Goal: Information Seeking & Learning: Learn about a topic

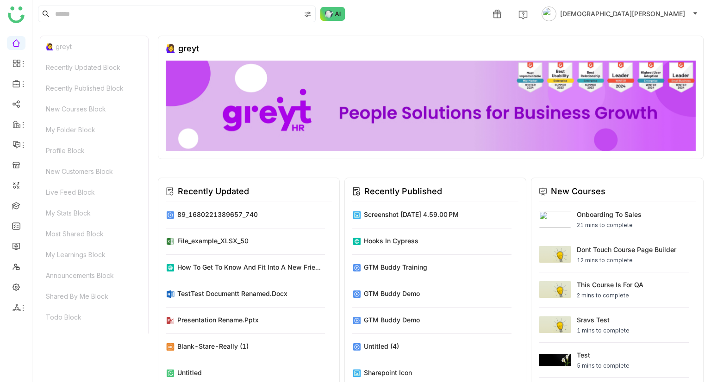
scroll to position [388, 0]
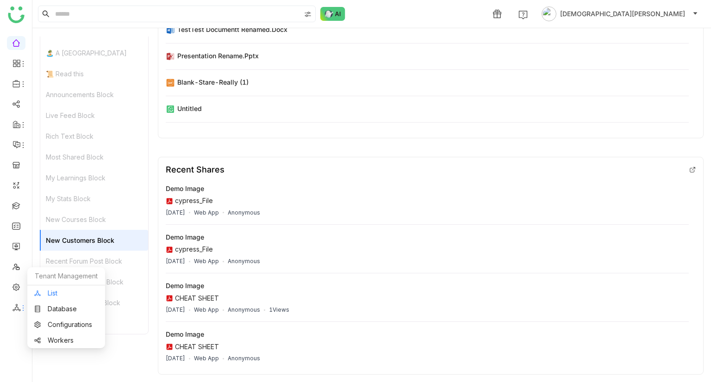
click at [53, 296] on link "List" at bounding box center [66, 293] width 64 height 6
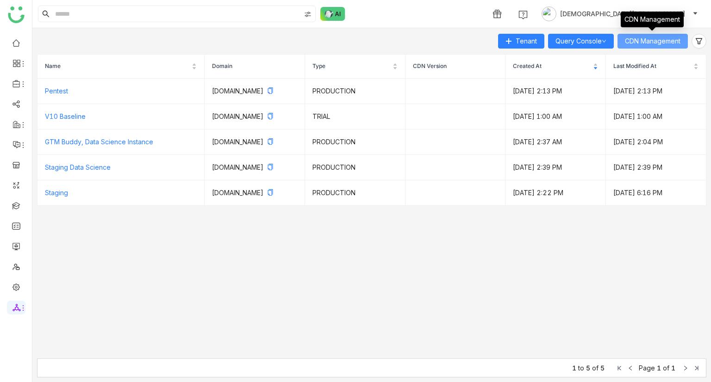
click at [662, 36] on button "CDN Management" at bounding box center [652, 41] width 70 height 15
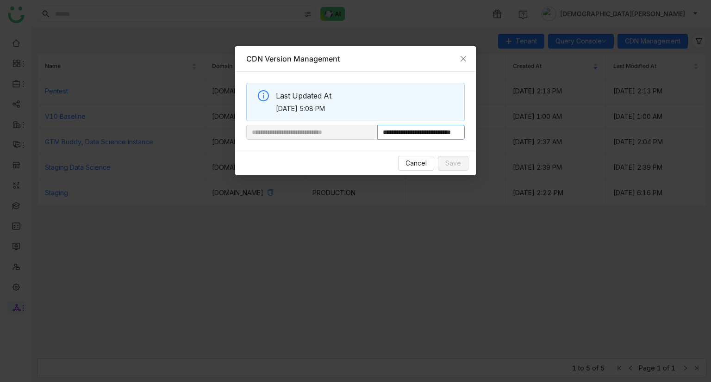
drag, startPoint x: 406, startPoint y: 133, endPoint x: 531, endPoint y: 144, distance: 124.9
click at [531, 144] on nz-modal-container "**********" at bounding box center [355, 191] width 711 height 382
paste input "text"
click at [341, 135] on nz-input-group "**********" at bounding box center [355, 132] width 218 height 15
type input "**********"
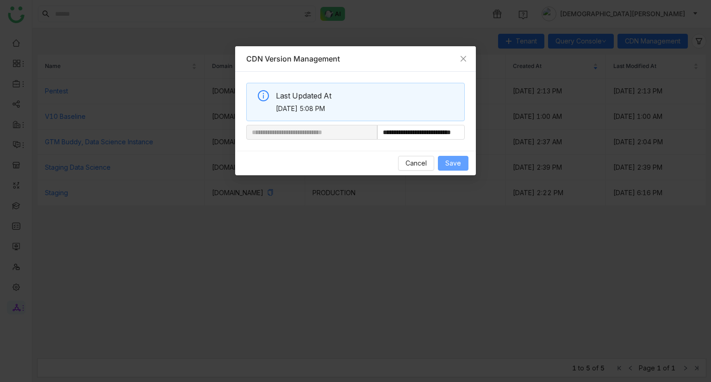
click at [450, 162] on span "Save" at bounding box center [453, 163] width 16 height 10
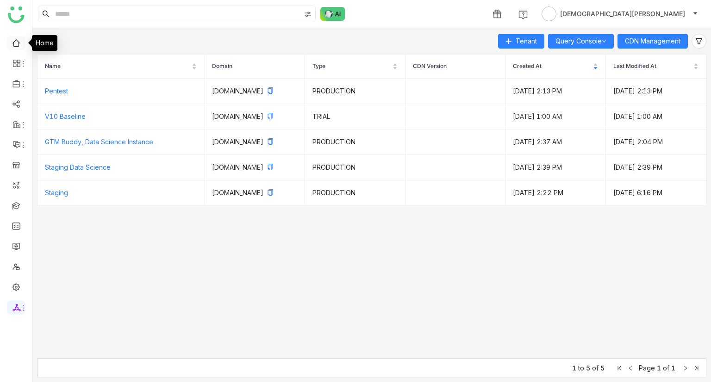
click at [15, 41] on link at bounding box center [16, 42] width 8 height 8
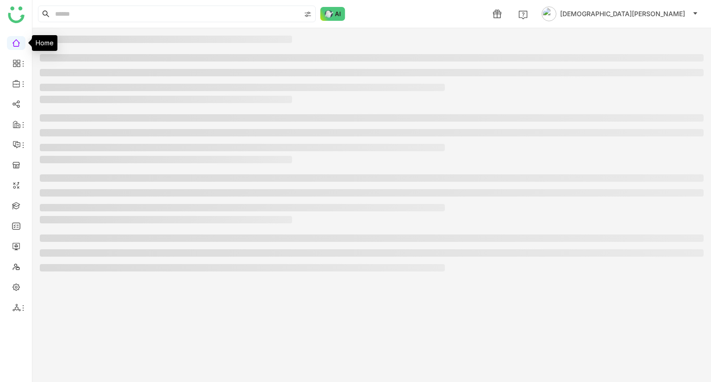
click at [15, 41] on link at bounding box center [16, 42] width 8 height 8
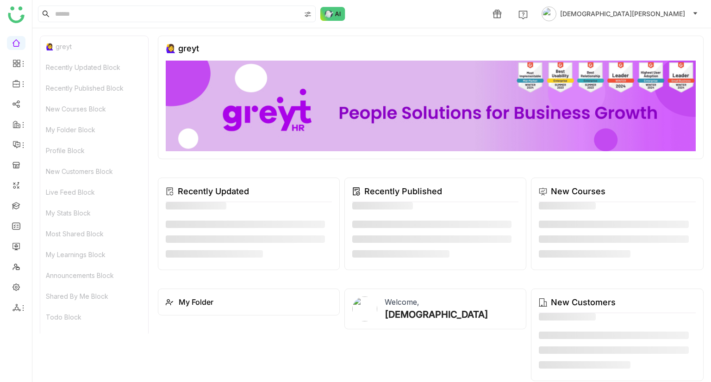
click at [70, 49] on div "🙋‍♀️ greyt" at bounding box center [94, 46] width 108 height 21
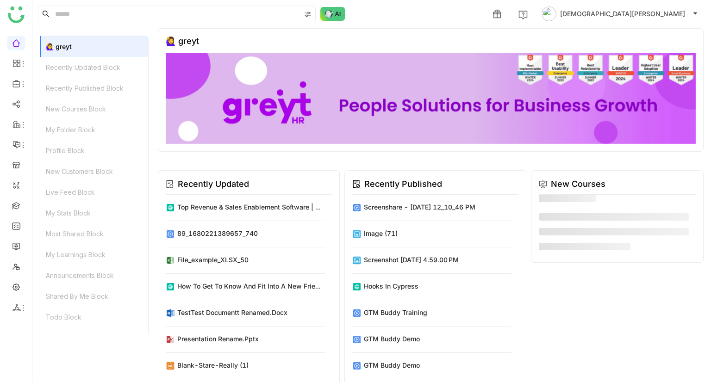
click at [84, 73] on div "Recently Updated Block" at bounding box center [94, 67] width 108 height 21
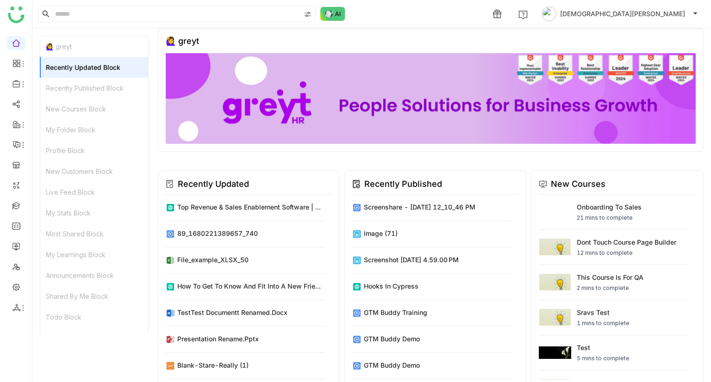
scroll to position [157, 0]
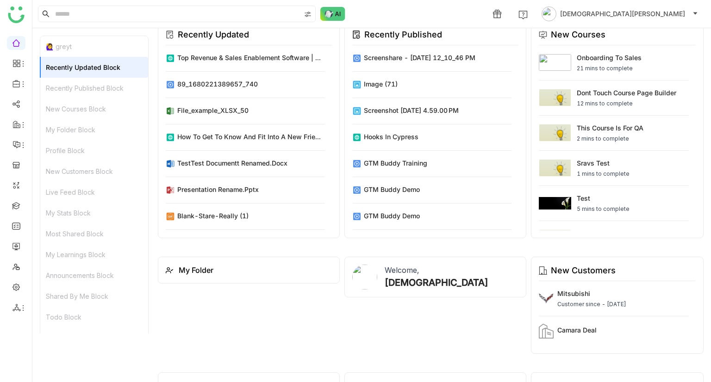
click at [98, 86] on div "Recently Published Block" at bounding box center [94, 88] width 108 height 21
click at [97, 105] on div "New Courses Block" at bounding box center [94, 109] width 108 height 21
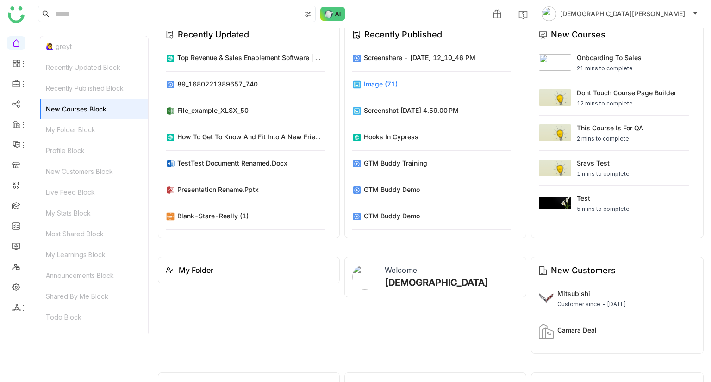
click at [374, 80] on div "image (71)" at bounding box center [381, 84] width 34 height 10
click at [370, 185] on div "GTM Buddy Demo" at bounding box center [392, 190] width 56 height 10
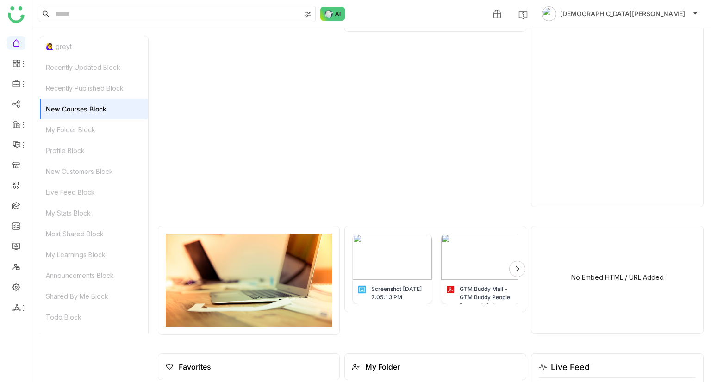
scroll to position [993, 0]
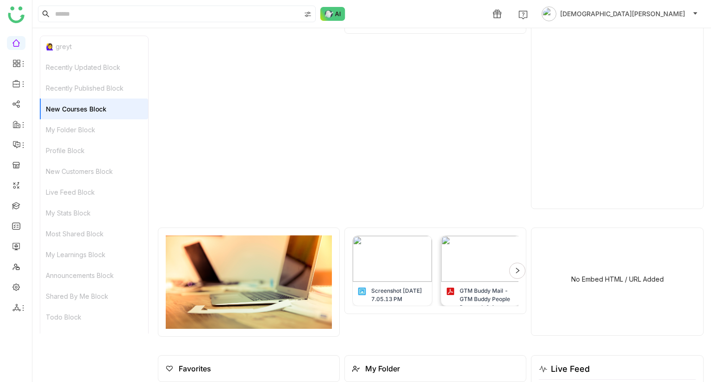
click at [489, 265] on img at bounding box center [480, 259] width 79 height 46
click at [515, 270] on icon at bounding box center [516, 271] width 3 height 6
click at [513, 270] on div "GTM Buddy Mail - GTM Buddy People Research & Account Map – Summary Report.pdf" at bounding box center [478, 270] width 80 height 71
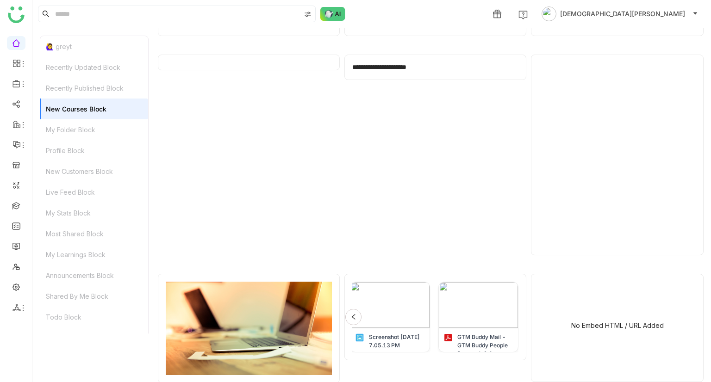
scroll to position [935, 0]
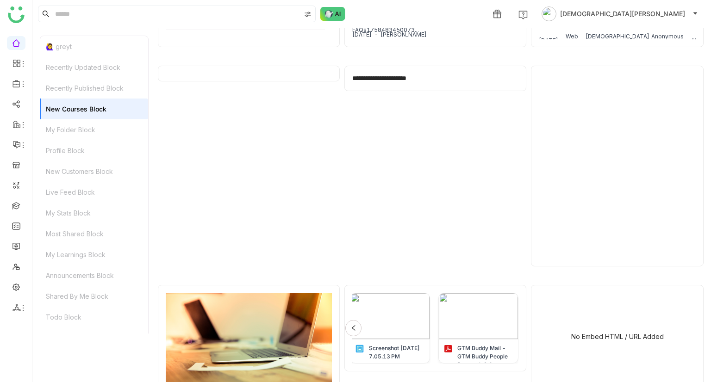
type input "*"
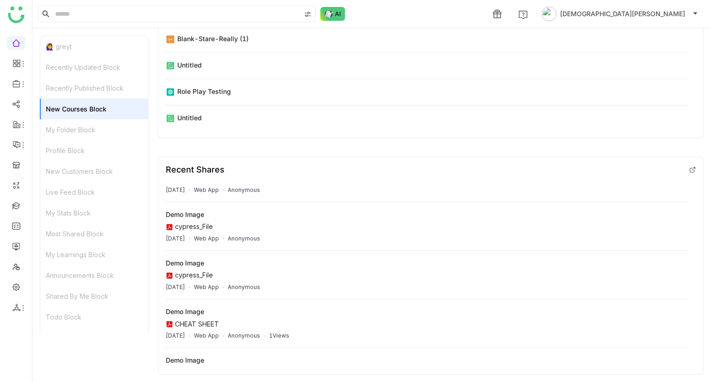
scroll to position [388, 0]
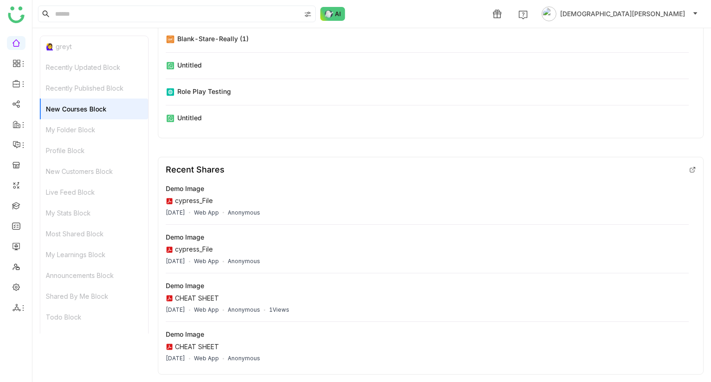
click at [67, 138] on div "My Folder Block" at bounding box center [94, 129] width 108 height 21
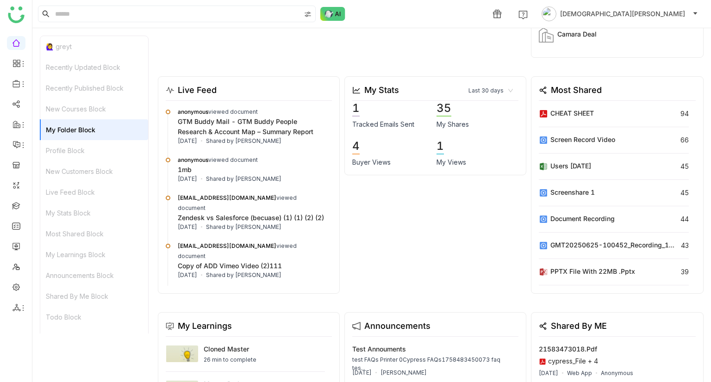
click at [75, 149] on div "Profile Block" at bounding box center [94, 150] width 108 height 21
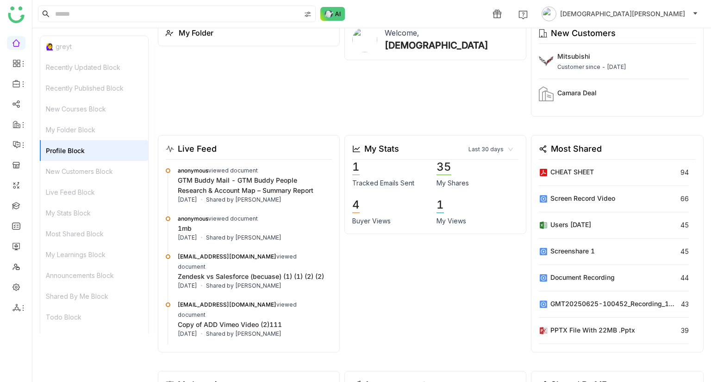
scroll to position [392, 0]
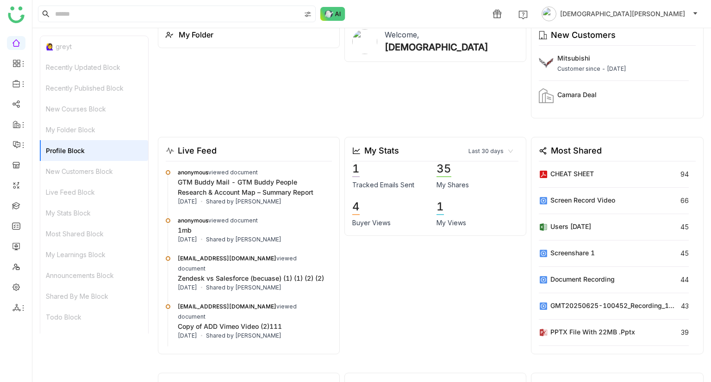
click at [87, 176] on div "New Customers Block" at bounding box center [94, 171] width 108 height 21
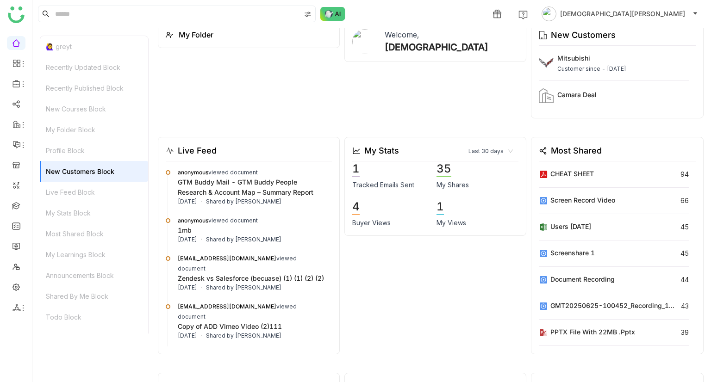
click at [86, 187] on div "Live Feed Block" at bounding box center [94, 192] width 108 height 21
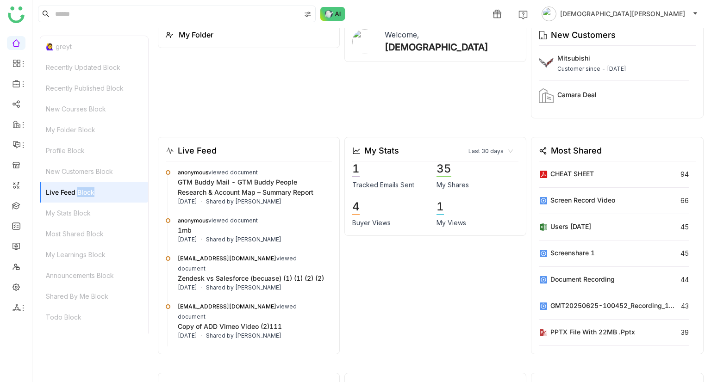
click at [86, 187] on div "Live Feed Block" at bounding box center [94, 192] width 108 height 21
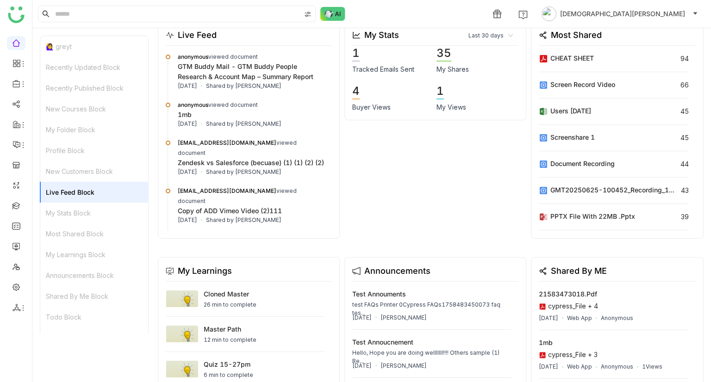
click at [70, 215] on div "My Stats Block" at bounding box center [94, 213] width 108 height 21
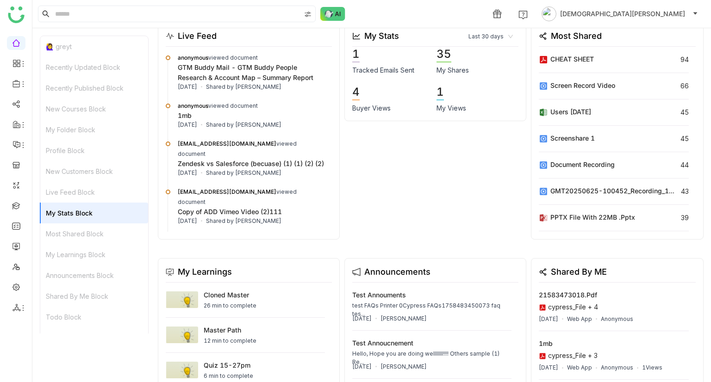
click at [86, 234] on div "Most Shared Block" at bounding box center [94, 233] width 108 height 21
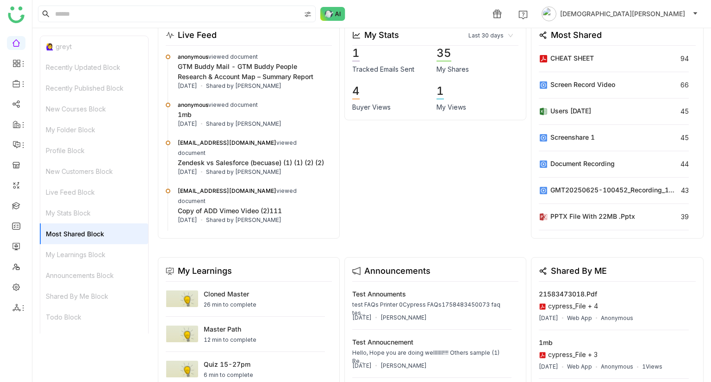
click at [86, 251] on div "My Learnings Block" at bounding box center [94, 254] width 108 height 21
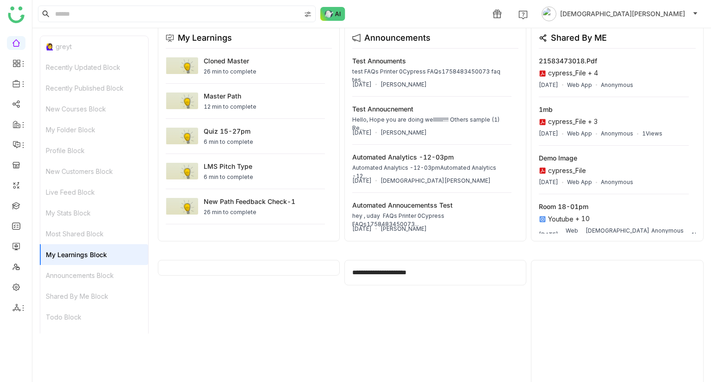
scroll to position [744, 0]
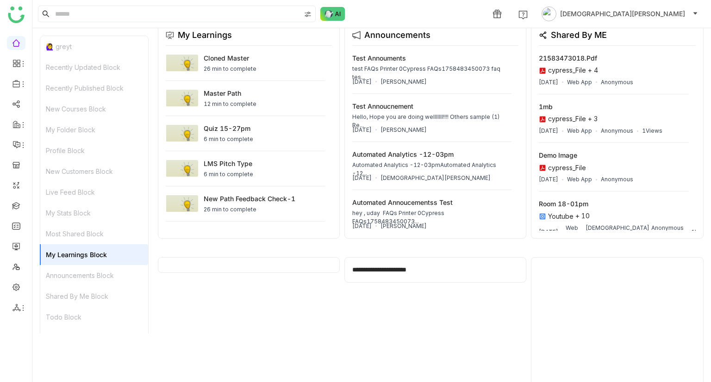
click at [84, 272] on div "Announcements Block" at bounding box center [94, 275] width 108 height 21
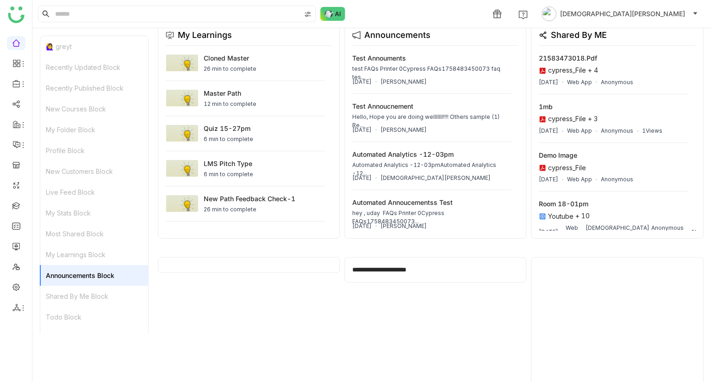
click at [82, 293] on div "Shared By Me Block" at bounding box center [94, 296] width 108 height 21
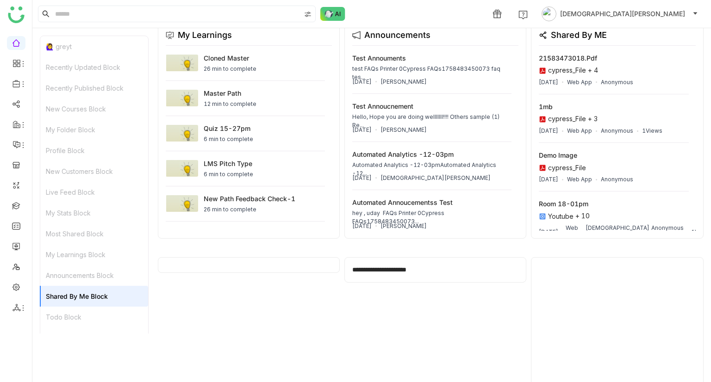
click at [64, 316] on div "Todo Block" at bounding box center [94, 317] width 108 height 21
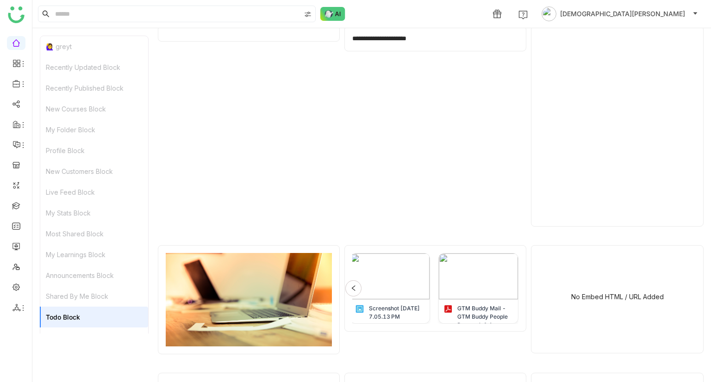
scroll to position [979, 0]
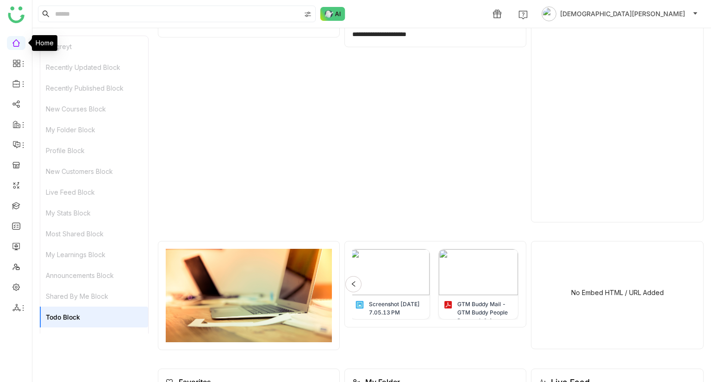
click at [16, 46] on link at bounding box center [16, 42] width 8 height 8
click at [46, 82] on link "Dashboard" at bounding box center [64, 85] width 60 height 6
click at [58, 86] on link "Dashboard" at bounding box center [64, 85] width 60 height 6
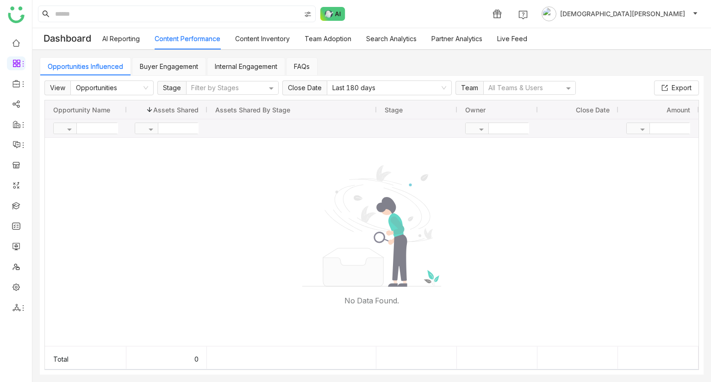
click at [127, 38] on link "AI Reporting" at bounding box center [120, 39] width 37 height 8
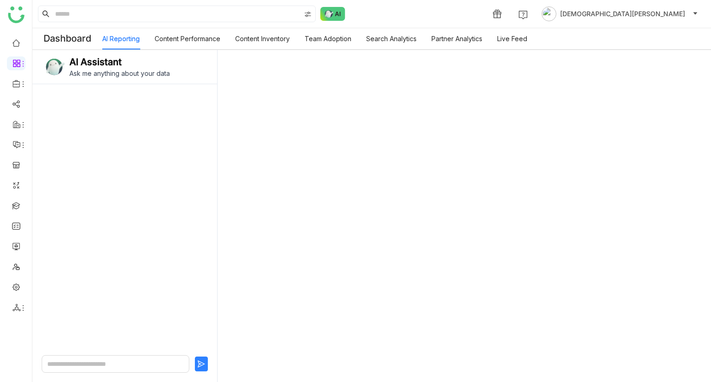
click at [174, 37] on link "Content Performance" at bounding box center [188, 39] width 66 height 8
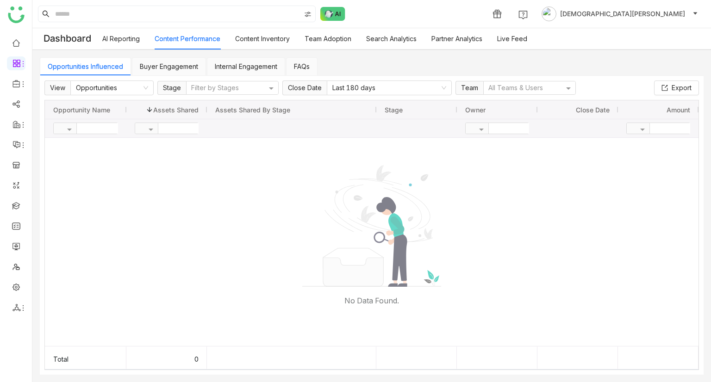
click at [258, 42] on link "Content Inventory" at bounding box center [262, 39] width 55 height 8
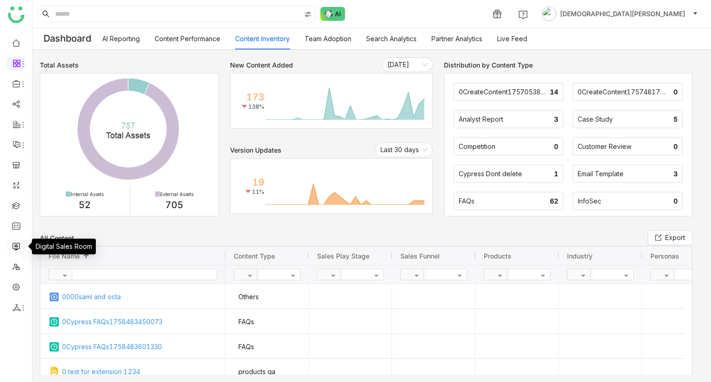
click at [19, 242] on link at bounding box center [16, 246] width 8 height 8
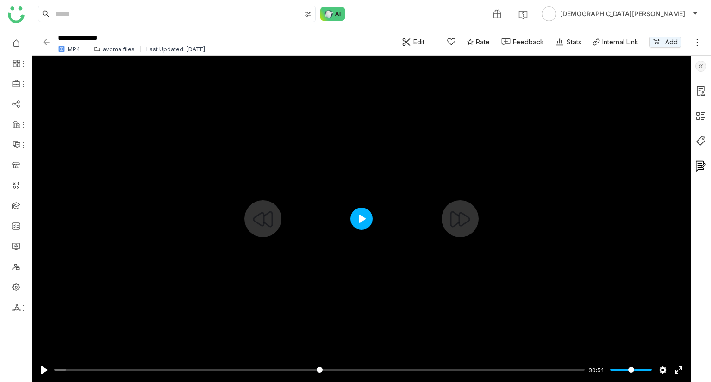
click at [357, 217] on button "Play" at bounding box center [361, 219] width 22 height 22
click at [362, 202] on div at bounding box center [361, 219] width 658 height 326
click at [359, 210] on button "Play" at bounding box center [361, 219] width 22 height 22
click at [257, 200] on div at bounding box center [361, 219] width 658 height 326
type input "*****"
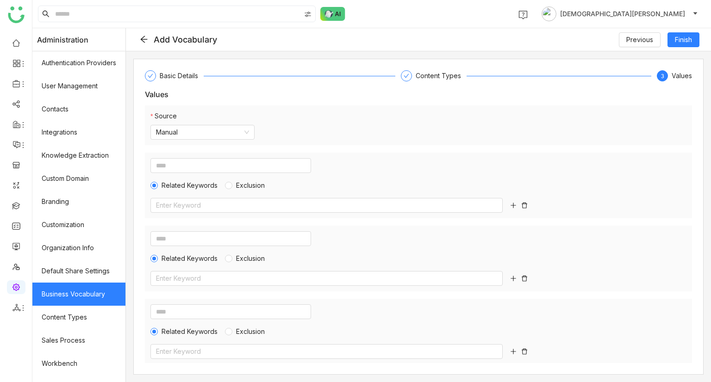
scroll to position [1, 0]
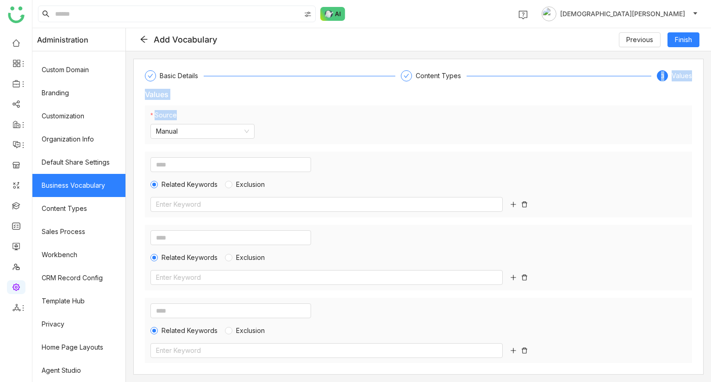
drag, startPoint x: 423, startPoint y: 82, endPoint x: 471, endPoint y: 104, distance: 52.6
click at [471, 104] on div "Basic Details Content Types 3 Values Values Source Manual Related Keywords Excl…" at bounding box center [418, 217] width 570 height 316
click at [441, 135] on div "Source Manual" at bounding box center [418, 125] width 547 height 40
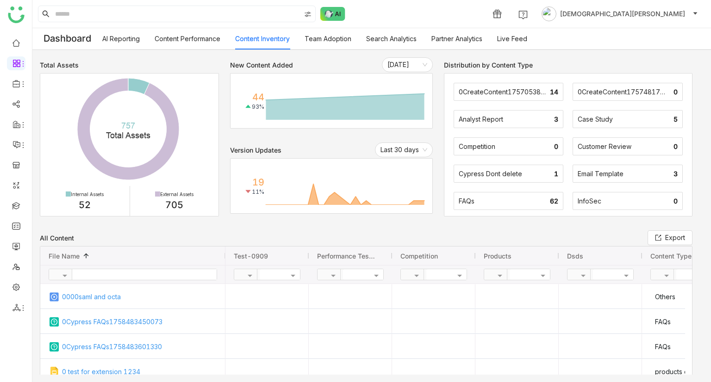
click at [330, 43] on link "Team Adoption" at bounding box center [327, 39] width 47 height 8
click at [311, 41] on link "Team Adoption" at bounding box center [327, 39] width 47 height 8
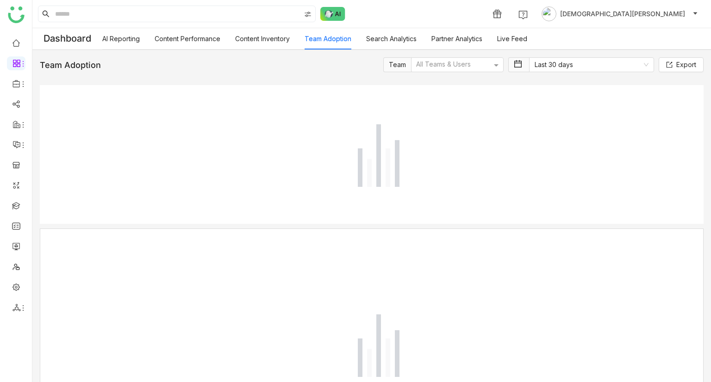
click at [311, 41] on link "Team Adoption" at bounding box center [327, 39] width 47 height 8
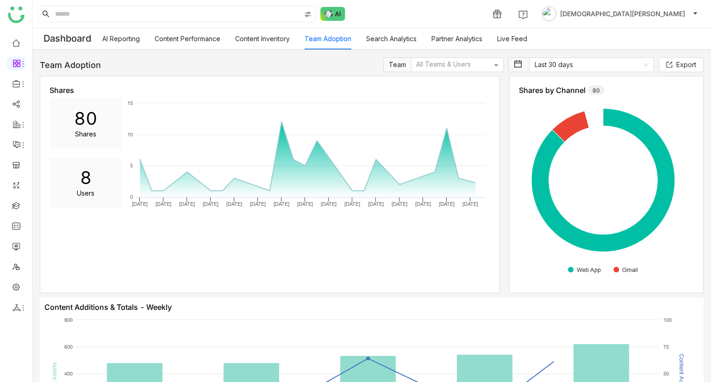
click at [265, 39] on link "Content Inventory" at bounding box center [262, 39] width 55 height 8
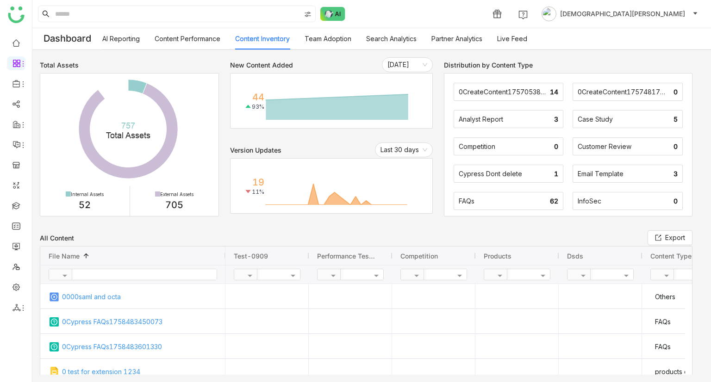
click at [265, 39] on link "Content Inventory" at bounding box center [262, 39] width 55 height 8
